Goal: Information Seeking & Learning: Learn about a topic

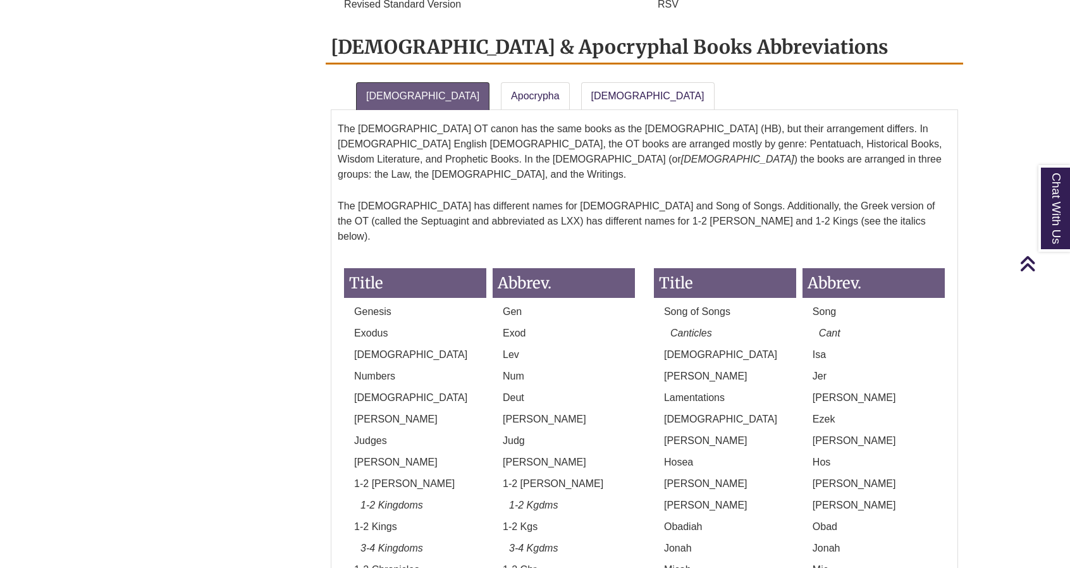
scroll to position [1006, 0]
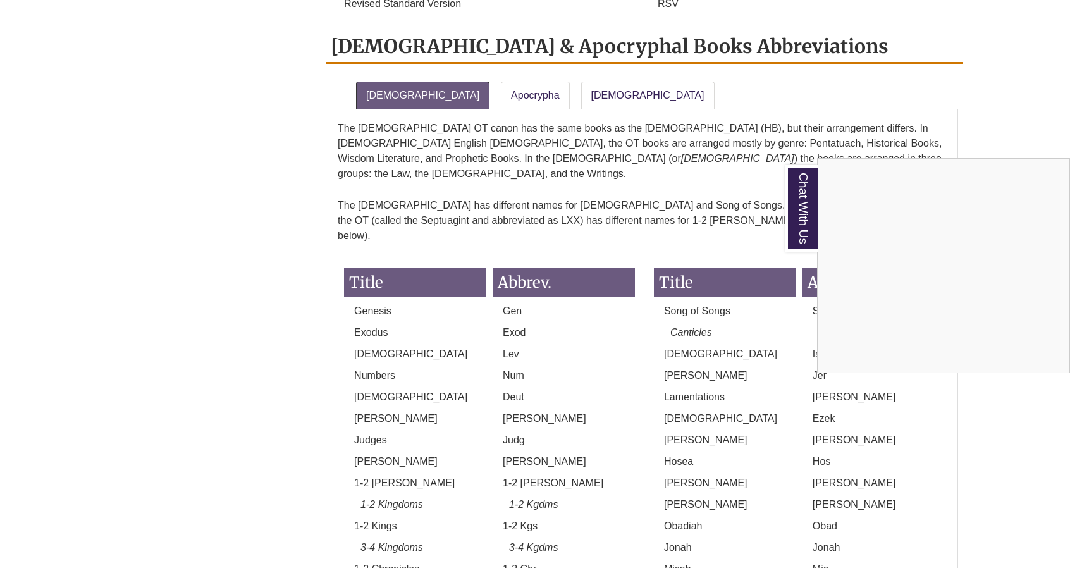
click at [483, 55] on div "Chat With Us" at bounding box center [535, 284] width 1070 height 568
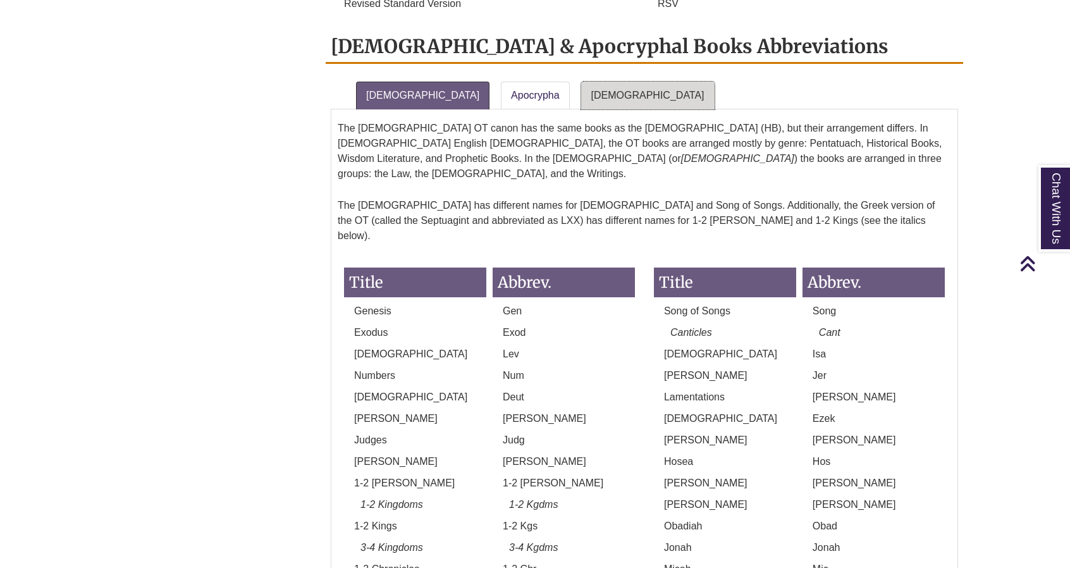
click at [581, 82] on link "[DEMOGRAPHIC_DATA]" at bounding box center [647, 96] width 133 height 28
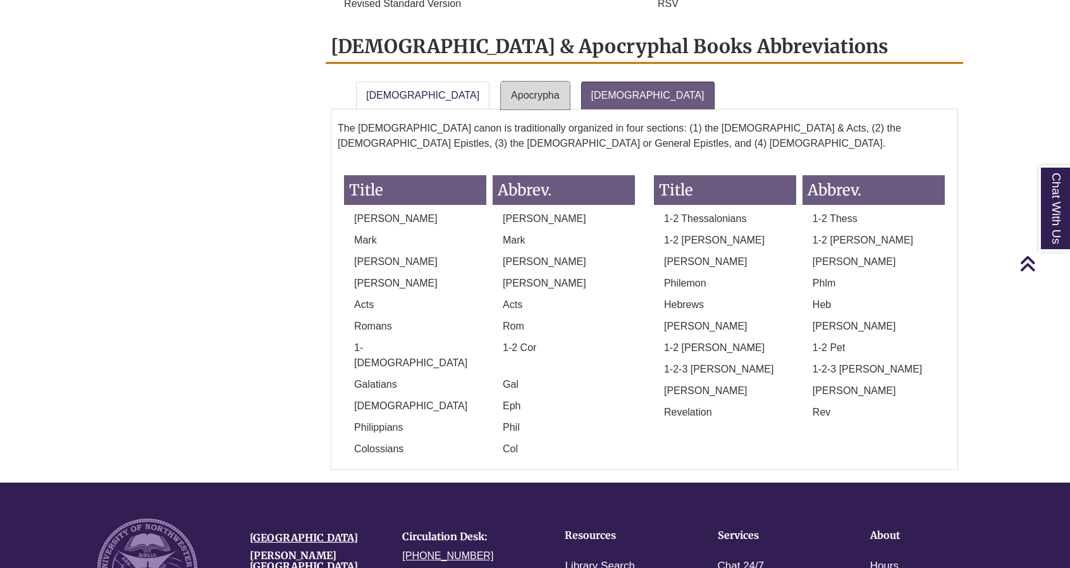
click at [501, 82] on link "Apocrypha" at bounding box center [535, 96] width 69 height 28
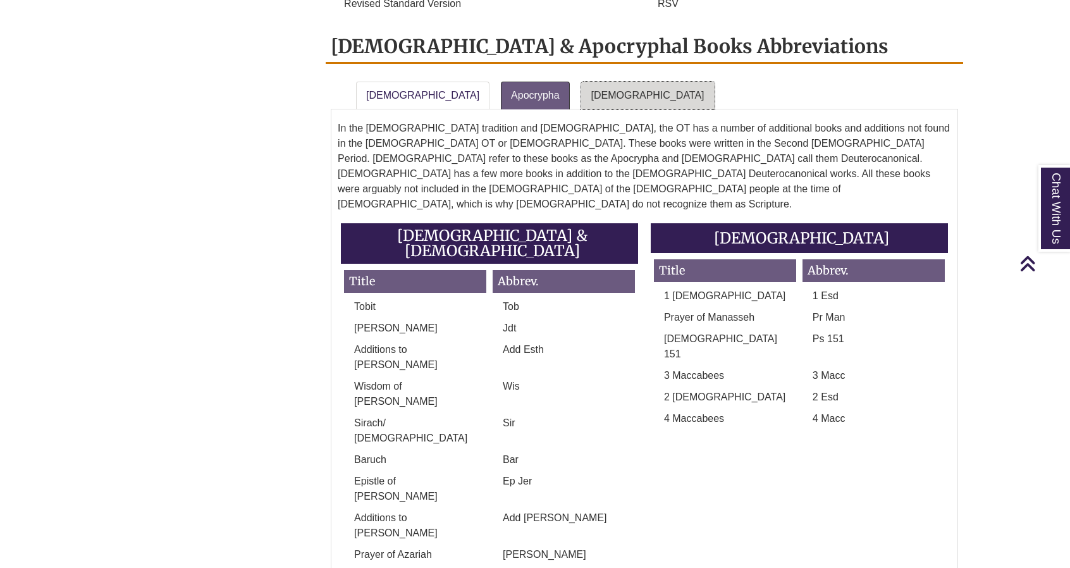
click at [581, 82] on link "[DEMOGRAPHIC_DATA]" at bounding box center [647, 96] width 133 height 28
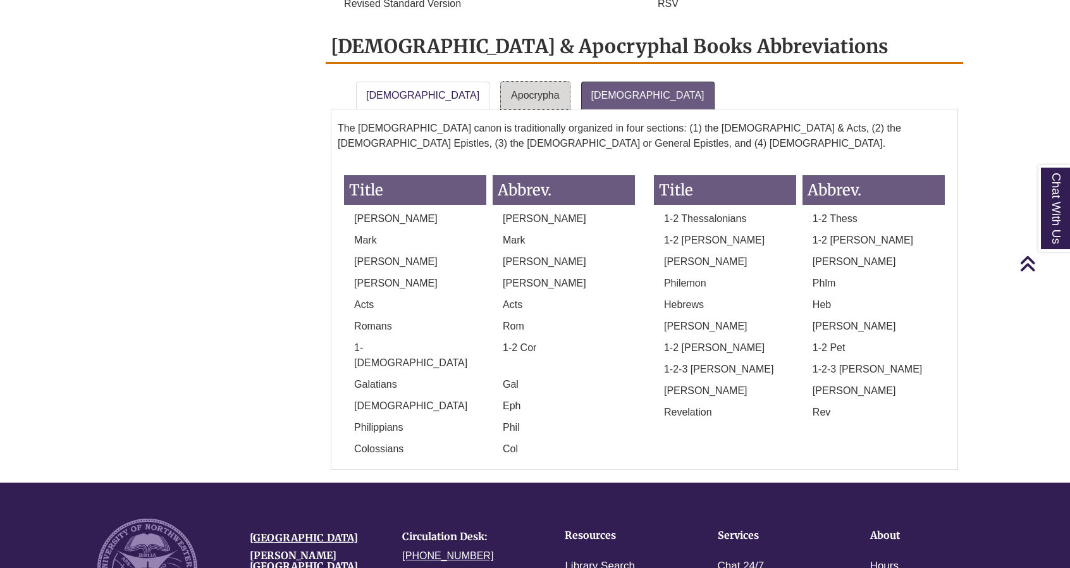
click at [508, 82] on link "Apocrypha" at bounding box center [535, 96] width 69 height 28
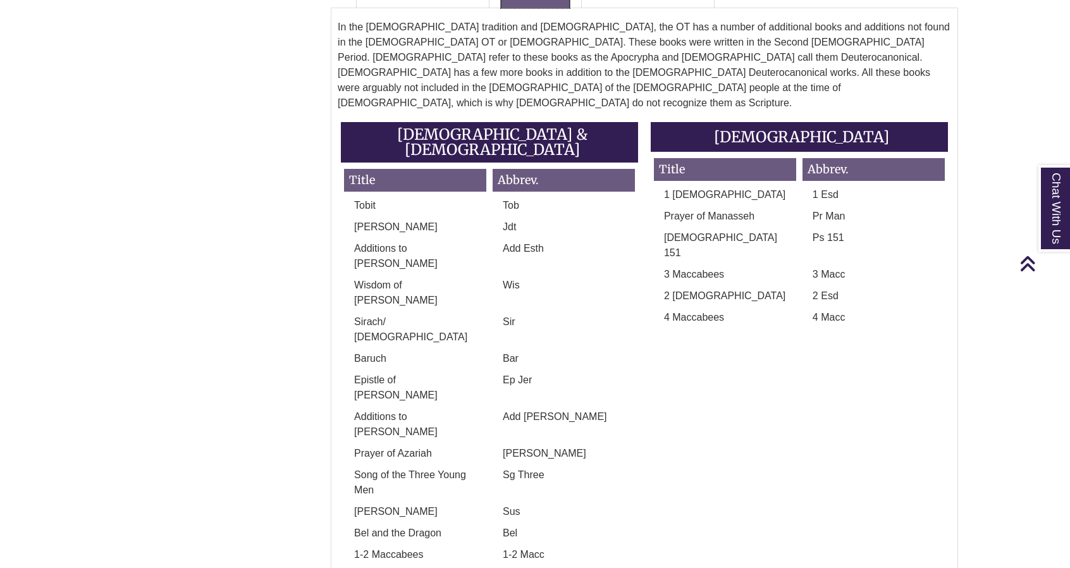
scroll to position [1102, 0]
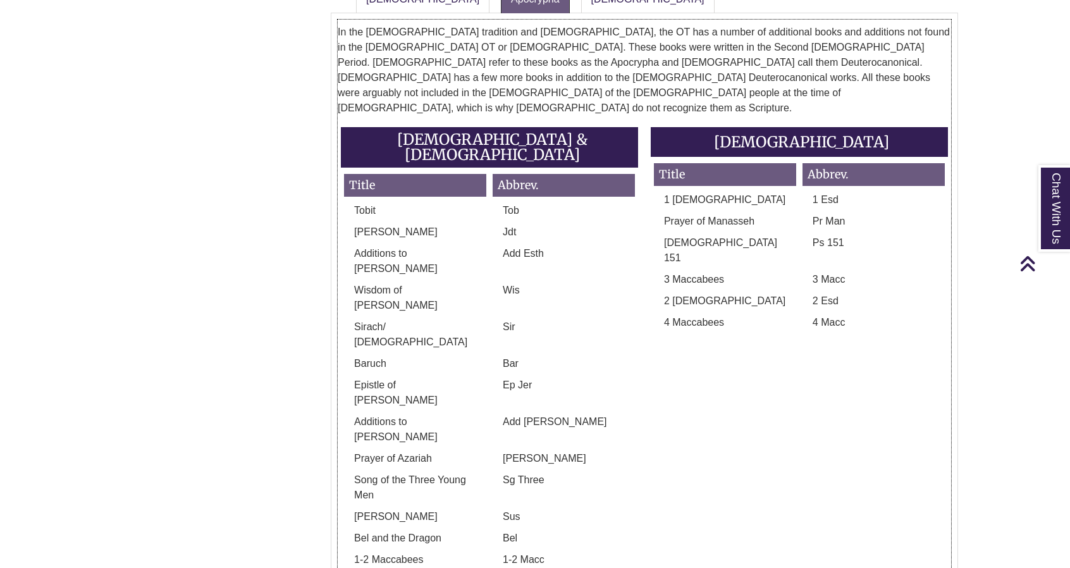
click at [424, 509] on div "[PERSON_NAME]" at bounding box center [415, 519] width 149 height 21
click at [413, 530] on p "Bel and the Dragon" at bounding box center [415, 537] width 142 height 15
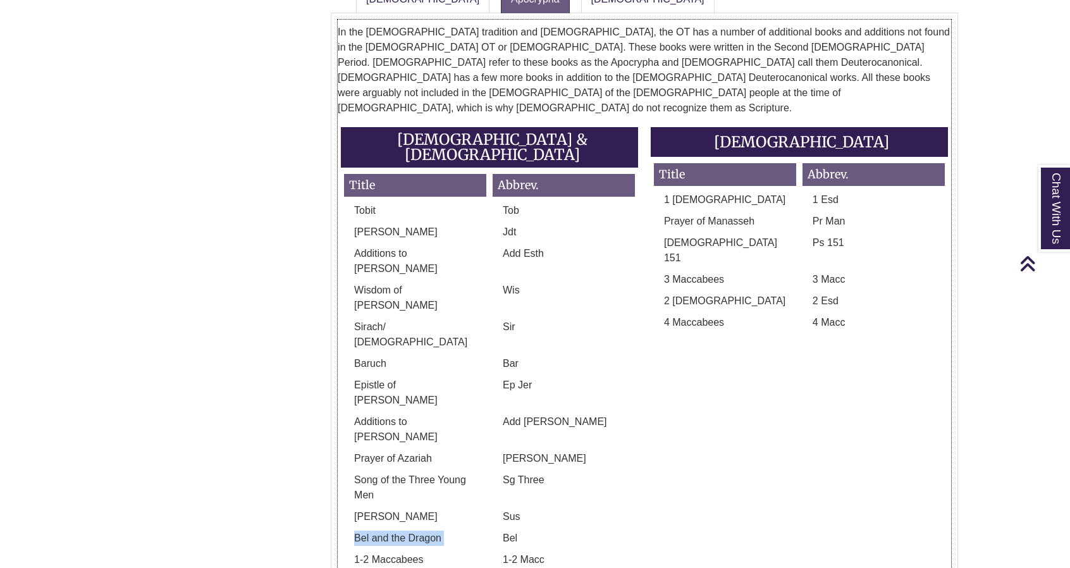
click at [413, 530] on p "Bel and the Dragon" at bounding box center [415, 537] width 142 height 15
click at [334, 220] on div "The [DEMOGRAPHIC_DATA] OT canon has the same books as the [DEMOGRAPHIC_DATA] (H…" at bounding box center [644, 296] width 627 height 567
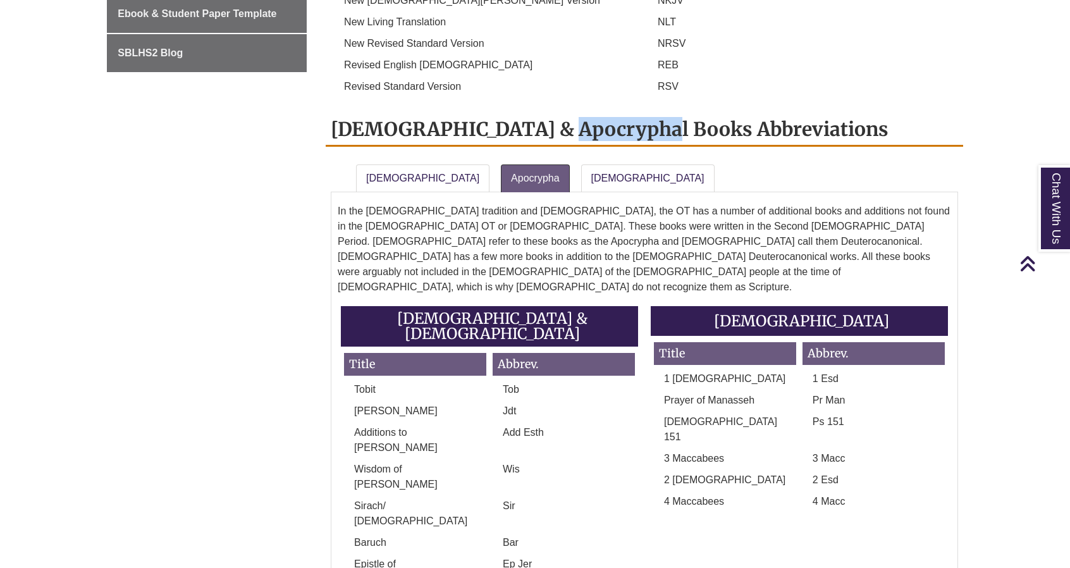
scroll to position [922, 0]
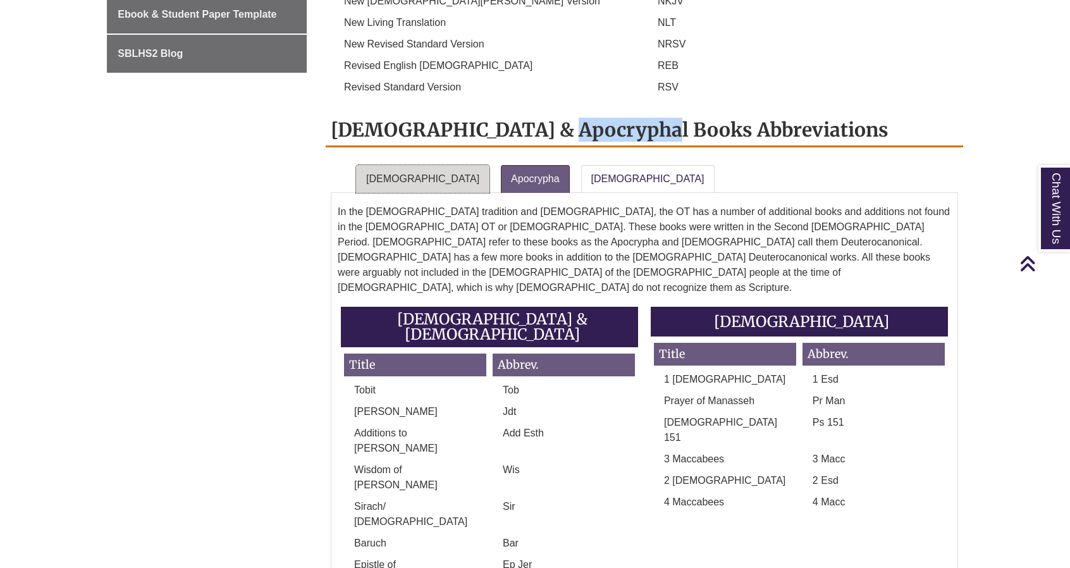
click at [384, 165] on link "[DEMOGRAPHIC_DATA]" at bounding box center [422, 179] width 133 height 28
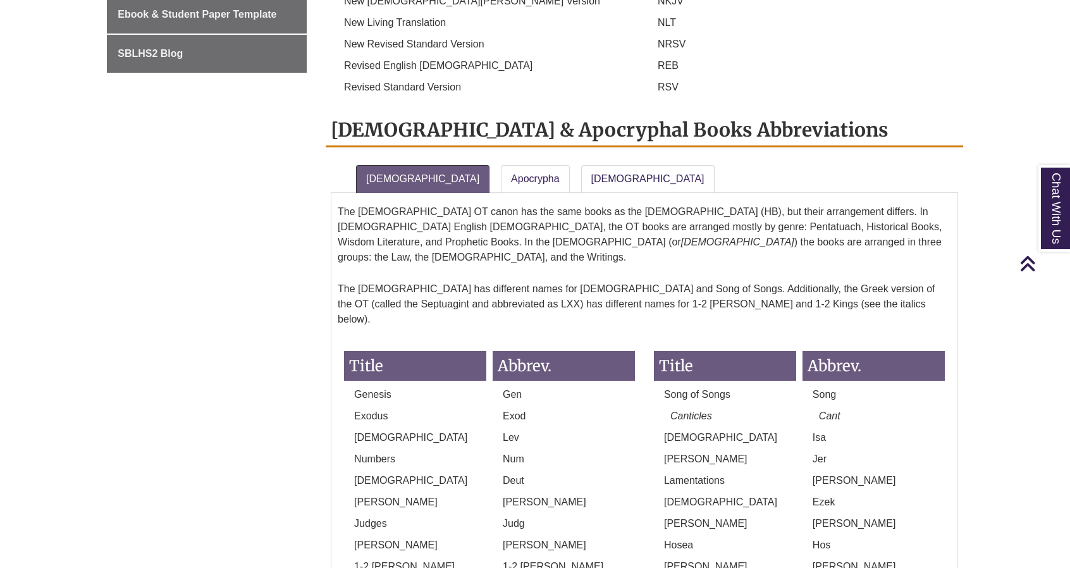
click at [343, 121] on div "[DEMOGRAPHIC_DATA] & Apocryphal Books Abbreviations [DEMOGRAPHIC_DATA] Apocryph…" at bounding box center [644, 487] width 637 height 747
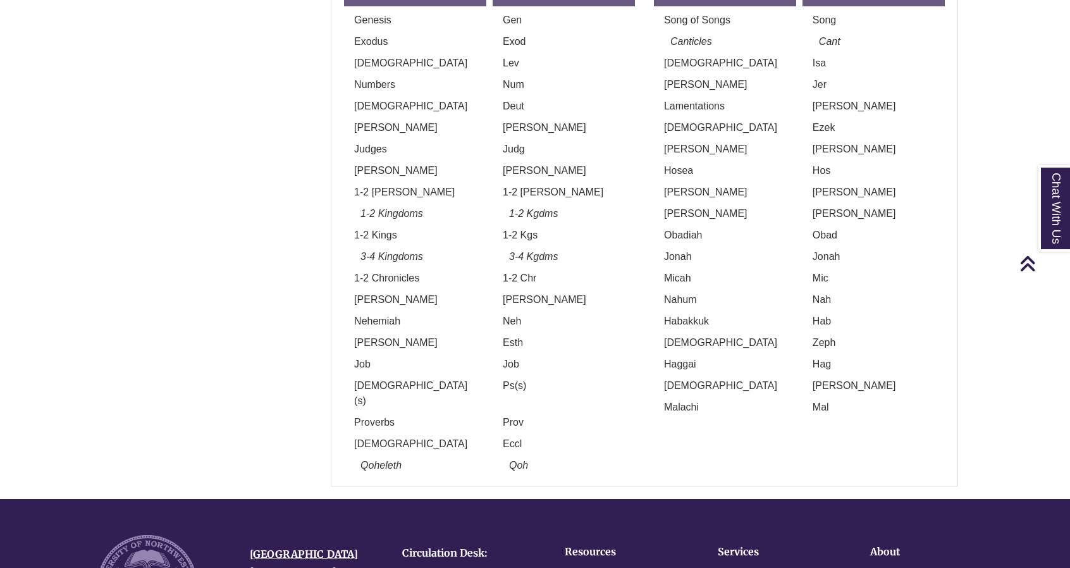
scroll to position [1299, 0]
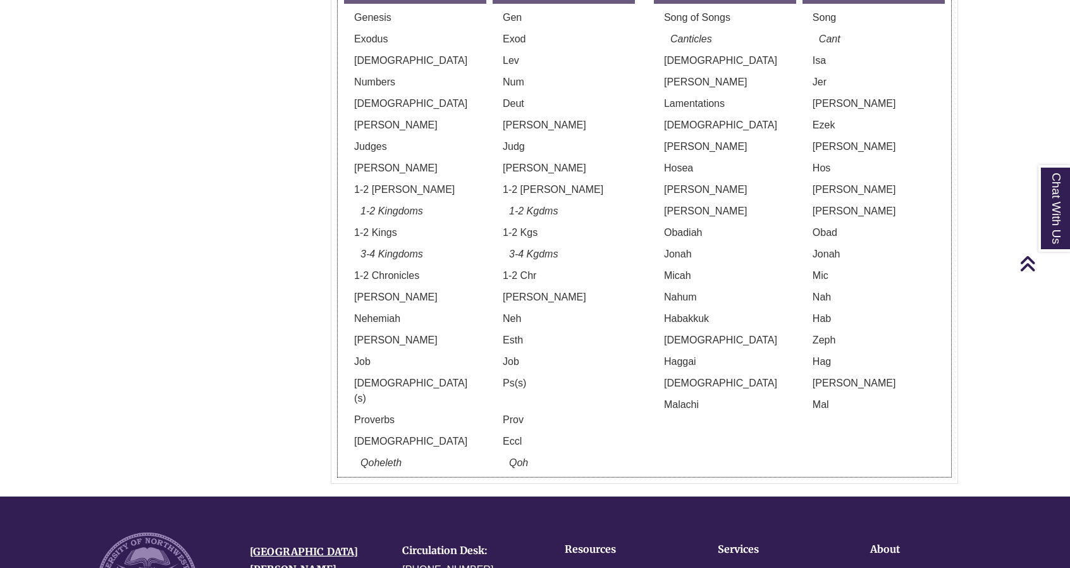
click at [372, 457] on em "Qoheleth" at bounding box center [380, 462] width 41 height 11
click at [375, 225] on p "1-2 Kings" at bounding box center [415, 232] width 142 height 15
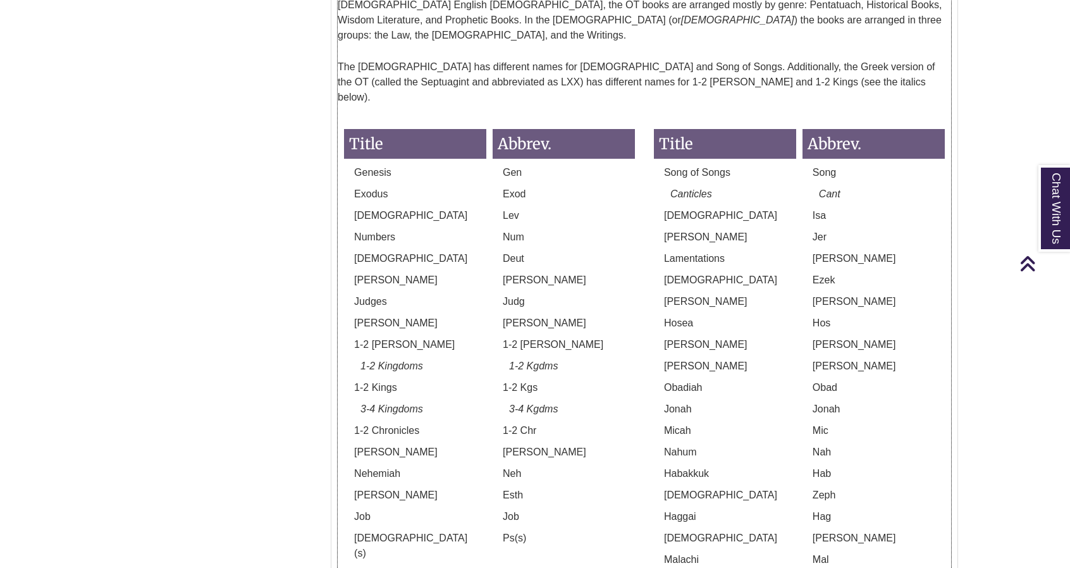
scroll to position [1144, 0]
